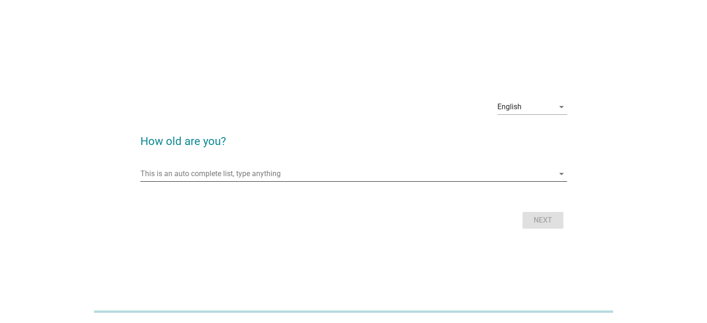
click at [294, 177] on input "This is an auto complete list, type anything" at bounding box center [347, 173] width 414 height 15
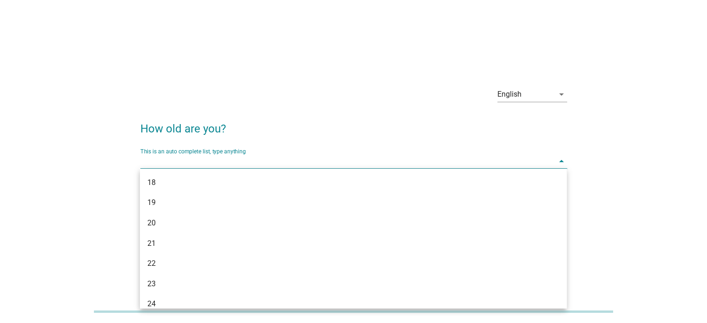
scroll to position [22, 0]
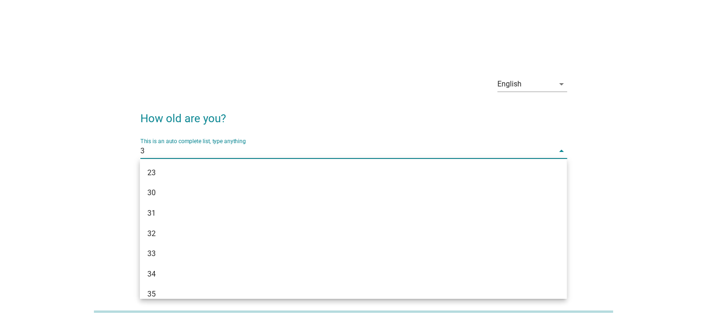
type input "39"
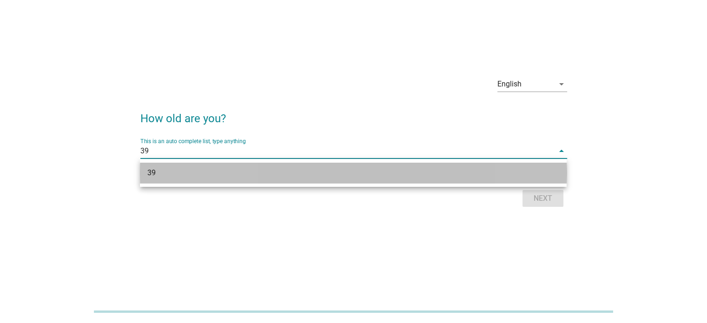
click at [475, 176] on div "39" at bounding box center [335, 172] width 377 height 11
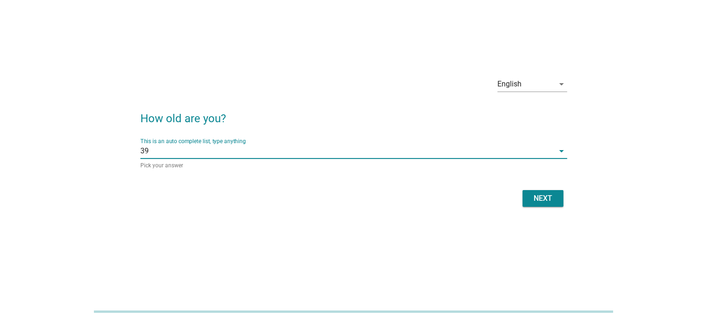
click at [534, 196] on div "Next" at bounding box center [543, 198] width 26 height 11
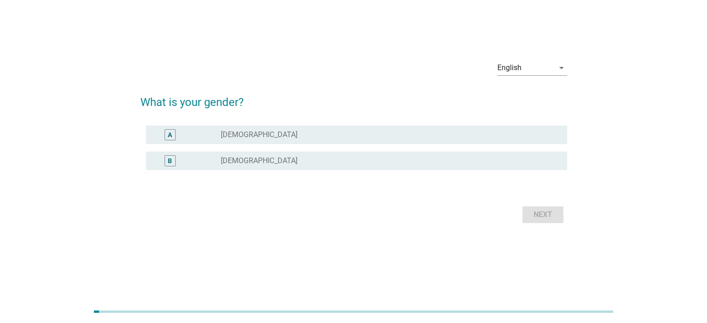
scroll to position [0, 0]
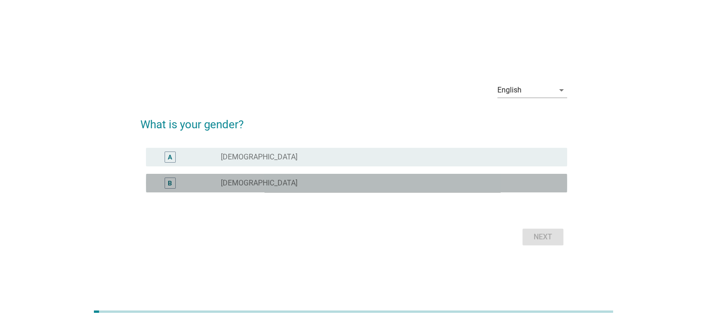
click at [256, 190] on div "B radio_button_unchecked [DEMOGRAPHIC_DATA]" at bounding box center [356, 183] width 421 height 19
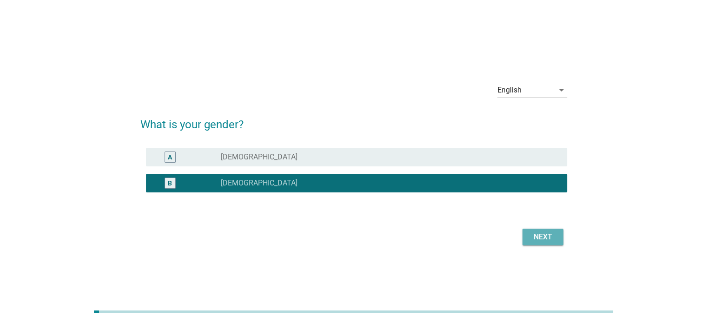
click at [547, 245] on div "Next" at bounding box center [353, 237] width 427 height 22
click at [532, 235] on div "Next" at bounding box center [543, 236] width 26 height 11
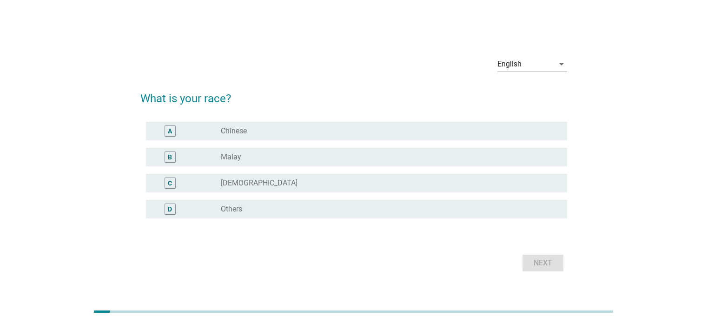
click at [323, 127] on div "radio_button_unchecked Chinese" at bounding box center [390, 130] width 338 height 11
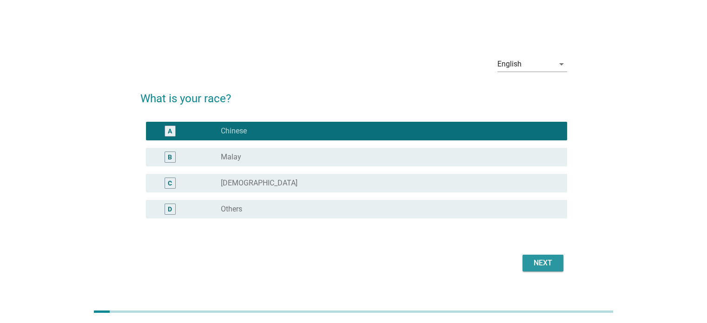
click at [544, 269] on button "Next" at bounding box center [542, 263] width 41 height 17
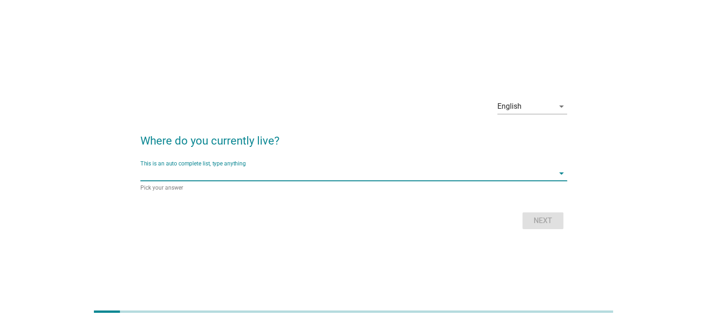
click at [209, 175] on input "This is an auto complete list, type anything" at bounding box center [347, 173] width 414 height 15
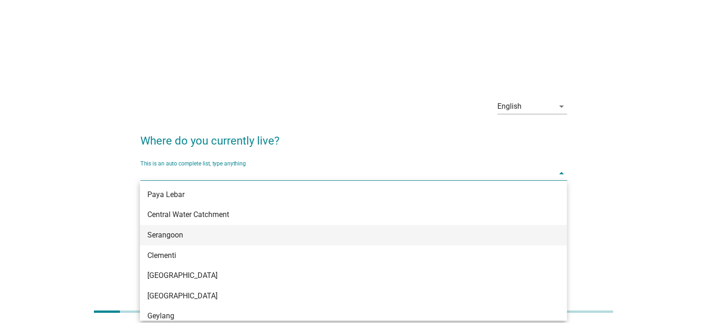
click at [214, 232] on div "Serangoon" at bounding box center [335, 235] width 377 height 11
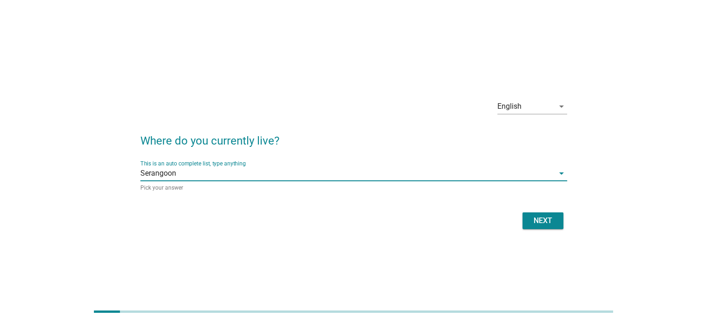
click at [542, 227] on button "Next" at bounding box center [542, 220] width 41 height 17
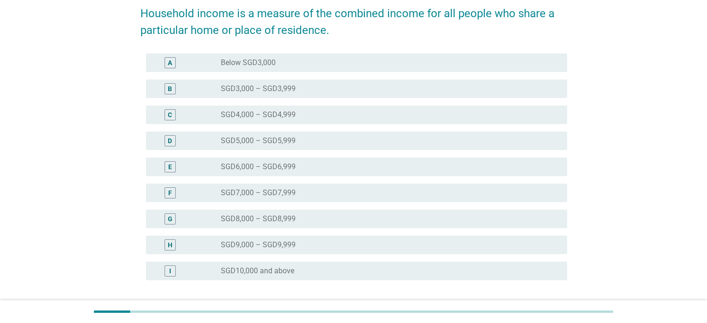
scroll to position [186, 0]
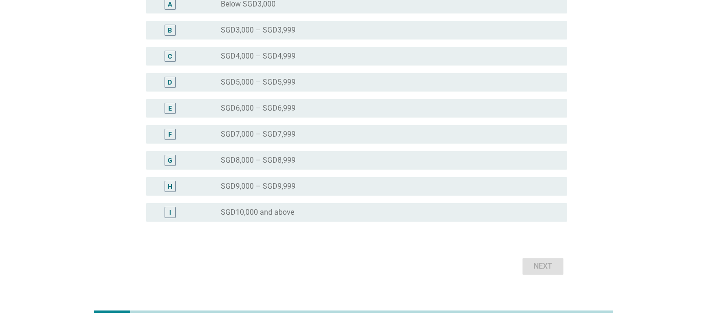
click at [290, 214] on label "SGD10,000 and above" at bounding box center [257, 212] width 73 height 9
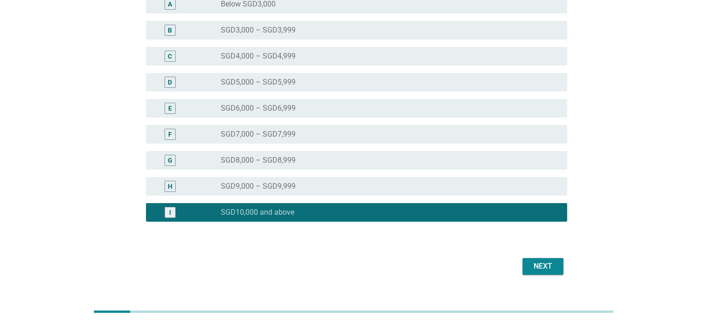
click at [321, 181] on div "radio_button_unchecked SGD9,000 – SGD9,999" at bounding box center [390, 186] width 338 height 11
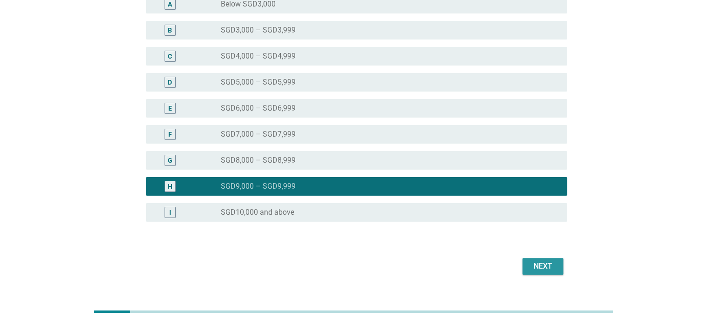
click at [528, 268] on button "Next" at bounding box center [542, 266] width 41 height 17
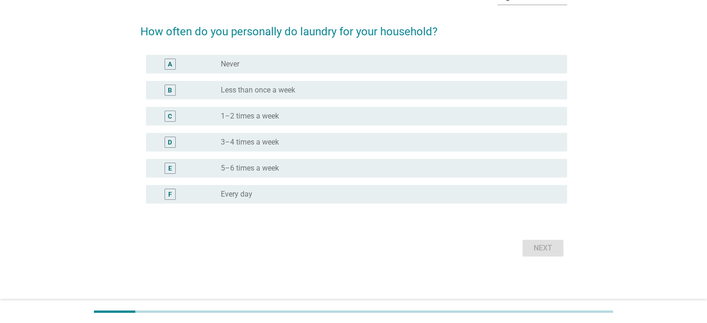
scroll to position [0, 0]
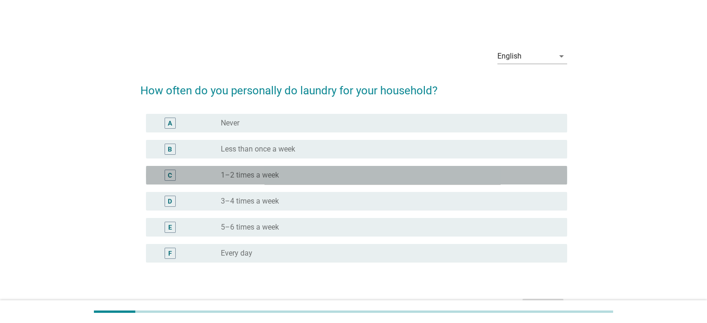
click at [306, 172] on div "radio_button_unchecked 1–2 times a week" at bounding box center [386, 175] width 331 height 9
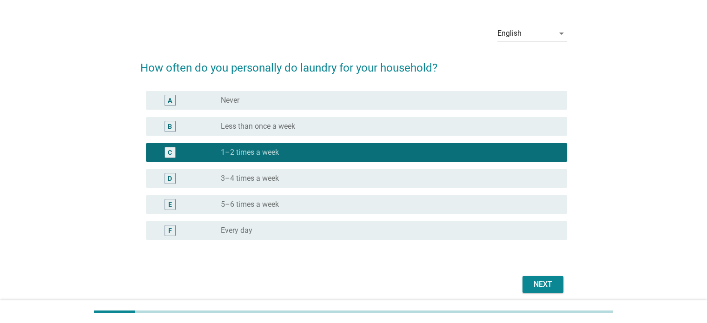
scroll to position [59, 0]
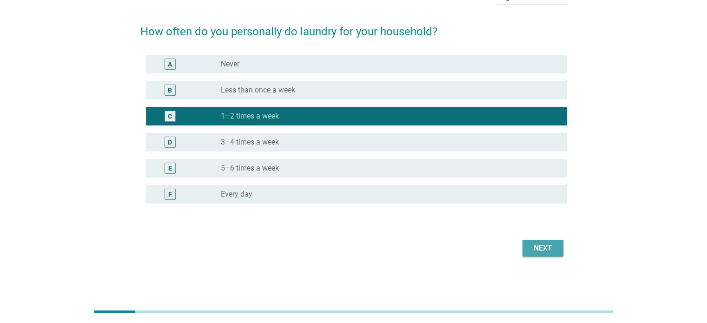
click at [544, 248] on div "Next" at bounding box center [543, 248] width 26 height 11
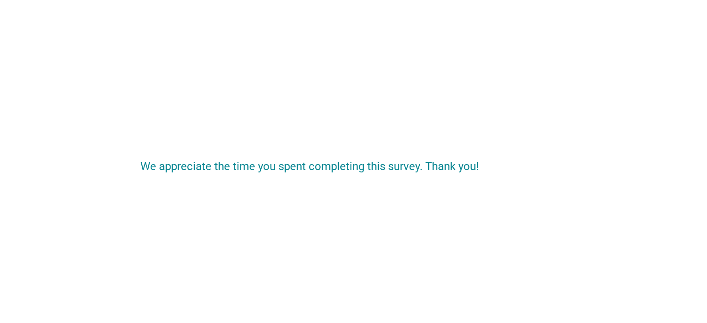
scroll to position [0, 0]
